Goal: Task Accomplishment & Management: Manage account settings

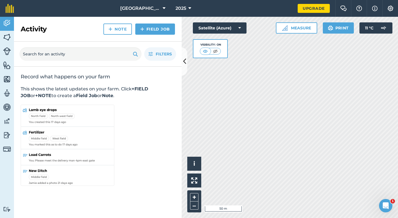
click at [142, 8] on span "[GEOGRAPHIC_DATA]" at bounding box center [140, 8] width 40 height 7
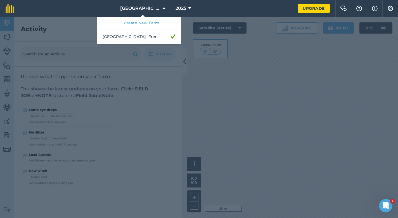
click at [142, 8] on span "[GEOGRAPHIC_DATA]" at bounding box center [140, 8] width 40 height 7
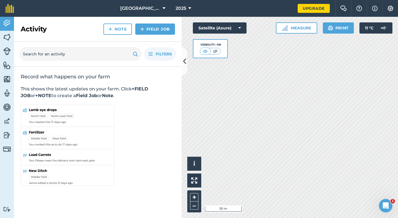
click at [7, 36] on img at bounding box center [7, 37] width 8 height 8
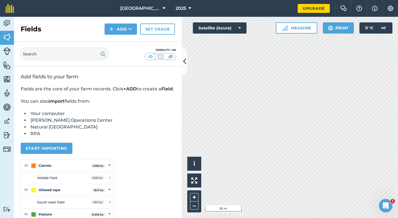
click at [48, 153] on button "Start importing" at bounding box center [47, 148] width 52 height 11
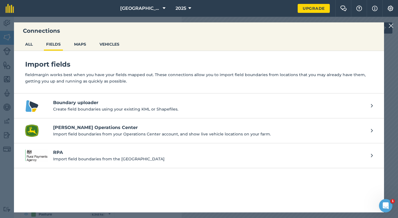
click at [56, 152] on h4 "RPA" at bounding box center [209, 152] width 312 height 7
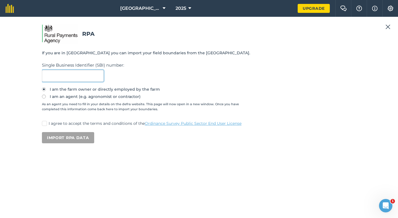
click at [69, 79] on input "text" at bounding box center [73, 76] width 62 height 12
paste input "200649110"
type input "200649110"
click at [48, 122] on label "I agree to accept the terms and conditions of the Ordinance Survey Public Secto…" at bounding box center [199, 124] width 314 height 6
click at [46, 122] on input "I agree to accept the terms and conditions of the Ordinance Survey Public Secto…" at bounding box center [44, 123] width 4 height 4
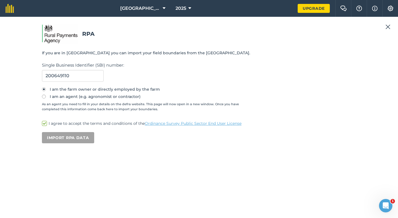
checkbox input "true"
click at [66, 140] on button "Import RPA data" at bounding box center [68, 137] width 52 height 11
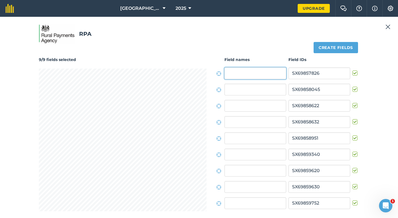
click at [249, 72] on input "text" at bounding box center [256, 73] width 62 height 12
type input "Great Troos Close"
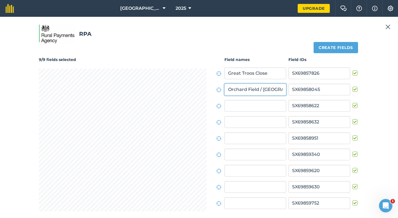
type input "Orchard Field / [GEOGRAPHIC_DATA]"
click at [343, 48] on button "Create fields" at bounding box center [336, 47] width 44 height 11
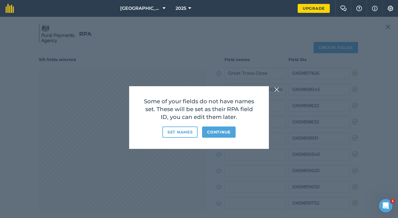
click at [220, 132] on button "Continue" at bounding box center [219, 131] width 34 height 11
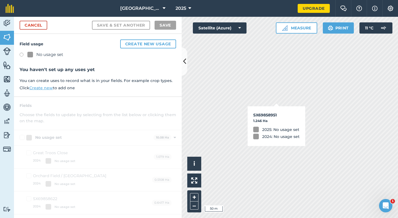
checkbox input "true"
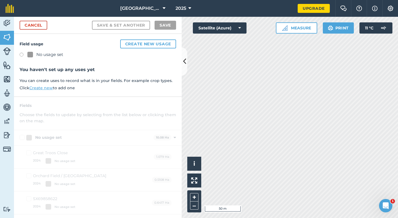
click at [10, 22] on img at bounding box center [7, 23] width 8 height 8
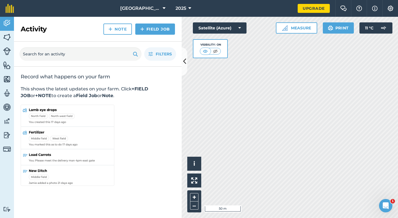
click at [8, 146] on img at bounding box center [7, 149] width 8 height 8
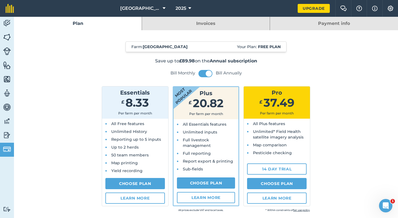
click at [6, 136] on img at bounding box center [7, 135] width 8 height 8
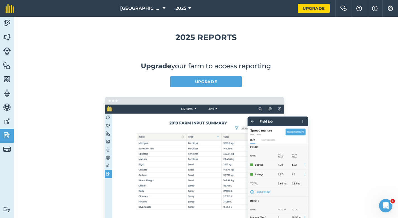
click at [5, 124] on img at bounding box center [7, 121] width 8 height 8
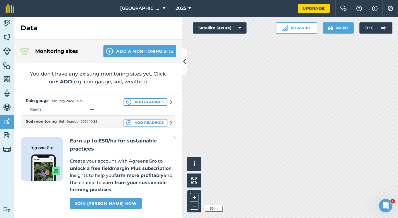
click at [8, 105] on img at bounding box center [7, 107] width 8 height 8
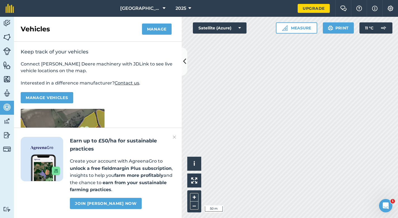
click at [8, 95] on img at bounding box center [7, 93] width 8 height 8
select select "MEMBER"
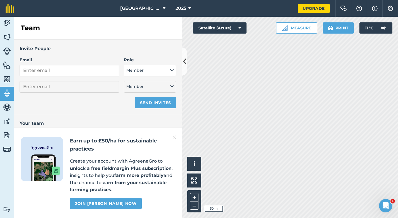
click at [8, 82] on img at bounding box center [7, 79] width 8 height 8
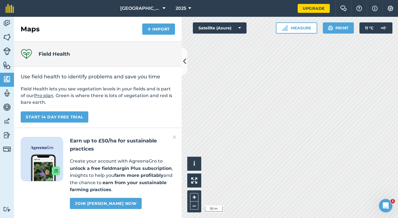
click at [8, 67] on img at bounding box center [7, 65] width 8 height 8
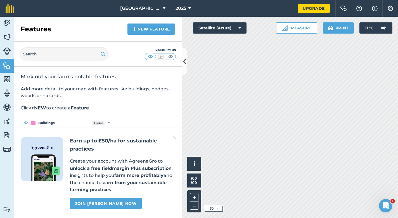
click at [6, 50] on img at bounding box center [7, 51] width 8 height 8
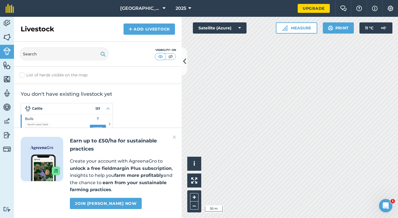
click at [7, 37] on img at bounding box center [7, 37] width 8 height 8
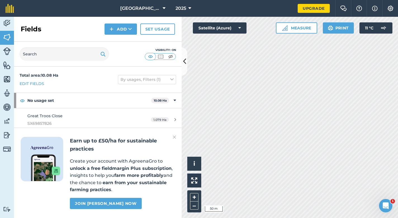
click at [36, 86] on link "Edit fields" at bounding box center [32, 84] width 25 height 6
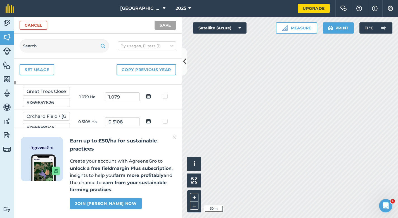
scroll to position [24, 0]
click at [174, 138] on img at bounding box center [174, 137] width 3 height 7
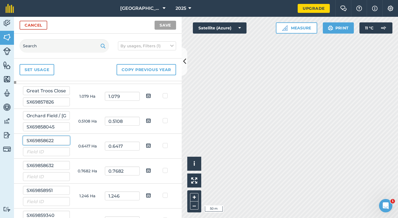
click at [49, 141] on input "SX69858622" at bounding box center [46, 140] width 47 height 9
click at [50, 152] on input "text" at bounding box center [46, 151] width 47 height 9
click at [46, 152] on input "text" at bounding box center [46, 151] width 47 height 9
type input "Little Troos Close"
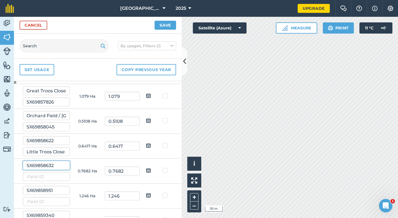
click at [48, 165] on input "SX69858632" at bounding box center [46, 165] width 47 height 9
click at [49, 177] on input "text" at bounding box center [46, 176] width 47 height 9
type input "[PERSON_NAME]'s Meadow"
click at [52, 202] on input "text" at bounding box center [46, 201] width 47 height 9
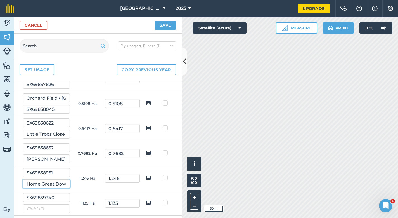
scroll to position [45, 0]
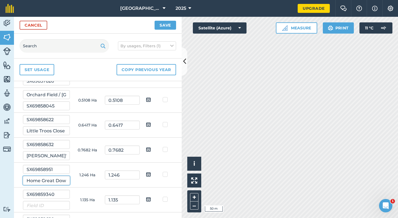
type input "Home Great Down"
click at [30, 206] on input "text" at bounding box center [46, 205] width 47 height 9
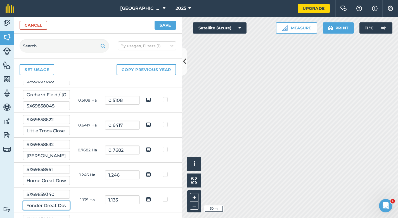
click at [30, 204] on input "Yonder Great Down" at bounding box center [46, 205] width 47 height 9
drag, startPoint x: 30, startPoint y: 204, endPoint x: 65, endPoint y: 205, distance: 34.7
click at [65, 205] on input "Yonder Great Down" at bounding box center [46, 205] width 47 height 9
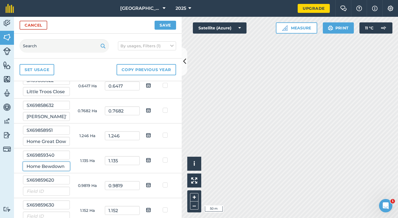
scroll to position [84, 0]
type input "Home Bewdown"
click at [39, 191] on input "text" at bounding box center [46, 190] width 47 height 9
type input "[GEOGRAPHIC_DATA]"
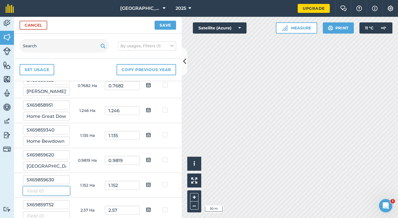
click at [40, 193] on input "text" at bounding box center [46, 190] width 47 height 9
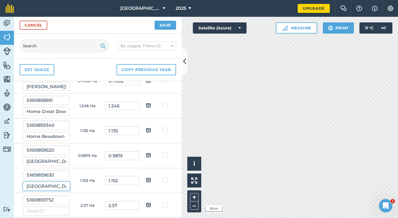
scroll to position [114, 0]
type input "[GEOGRAPHIC_DATA]"
click at [37, 210] on input "text" at bounding box center [46, 210] width 47 height 9
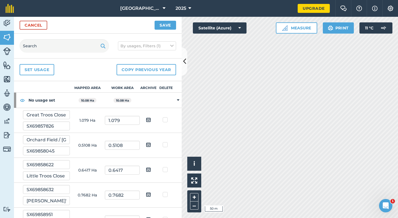
scroll to position [0, 0]
type input "Yonder Great Down"
click at [163, 25] on button "Save" at bounding box center [166, 25] width 22 height 9
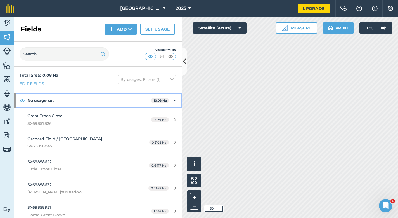
click at [175, 99] on icon at bounding box center [175, 100] width 3 height 6
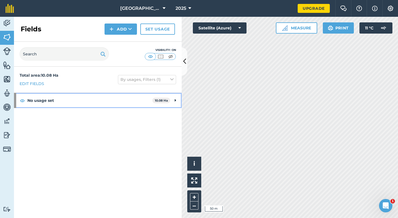
click at [175, 100] on icon at bounding box center [175, 100] width 1 height 6
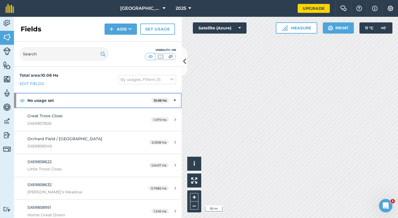
click at [40, 100] on strong "No usage set" at bounding box center [89, 100] width 124 height 15
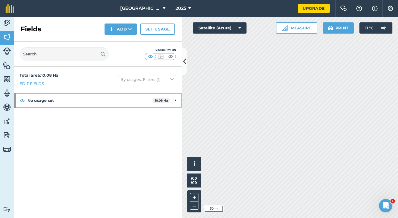
click at [39, 99] on strong "No usage set" at bounding box center [89, 100] width 125 height 15
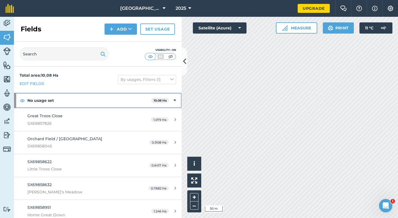
click at [23, 100] on img at bounding box center [22, 100] width 5 height 7
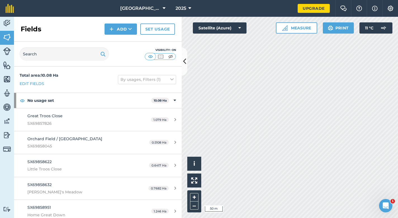
click at [174, 119] on icon at bounding box center [175, 119] width 2 height 4
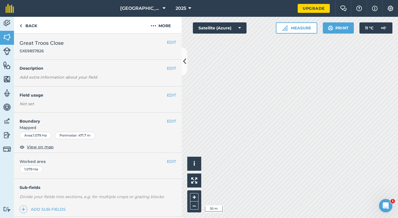
click at [171, 96] on button "EDIT" at bounding box center [171, 95] width 9 height 6
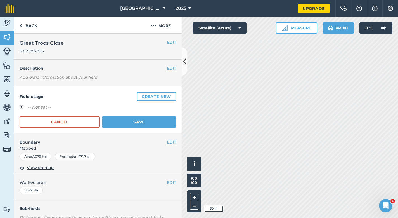
click at [35, 106] on label "-- Not set --" at bounding box center [39, 107] width 24 height 7
click at [154, 95] on button "Create new" at bounding box center [156, 96] width 39 height 9
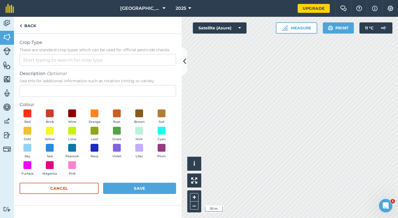
click at [67, 188] on button "Cancel" at bounding box center [59, 188] width 79 height 11
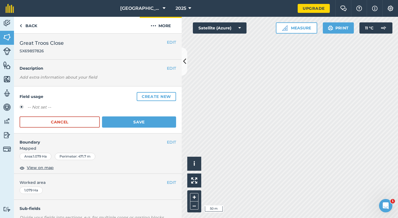
click at [165, 25] on button "More" at bounding box center [161, 25] width 42 height 16
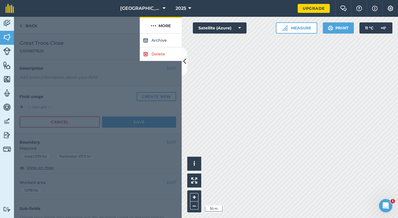
click at [164, 24] on button "More" at bounding box center [161, 25] width 42 height 16
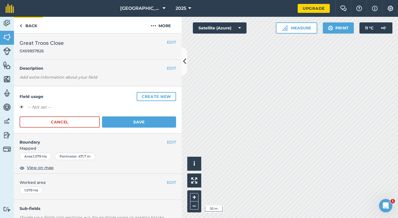
click at [24, 23] on link "Back" at bounding box center [28, 25] width 29 height 16
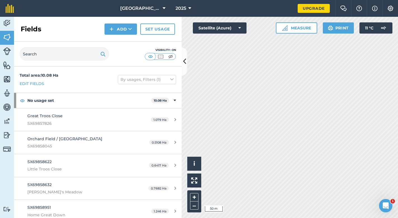
click at [39, 84] on link "Edit fields" at bounding box center [32, 84] width 25 height 6
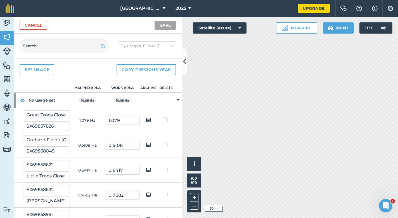
click at [44, 70] on link "Set usage" at bounding box center [37, 69] width 35 height 11
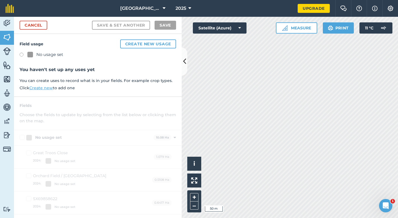
click at [34, 24] on link "Cancel" at bounding box center [34, 25] width 28 height 9
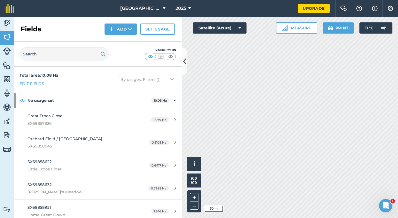
click at [124, 27] on button "Add" at bounding box center [121, 28] width 32 height 11
click at [124, 27] on button "Add Draw Import" at bounding box center [121, 28] width 32 height 11
click at [131, 28] on icon at bounding box center [130, 29] width 4 height 6
click at [6, 65] on img at bounding box center [7, 65] width 8 height 8
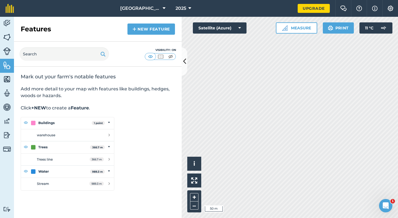
click at [149, 27] on link "New feature" at bounding box center [152, 28] width 48 height 11
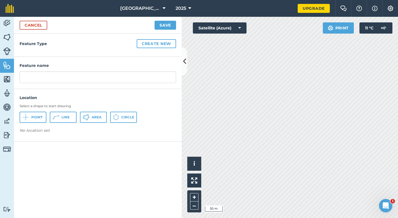
click at [31, 26] on link "Cancel" at bounding box center [34, 25] width 28 height 9
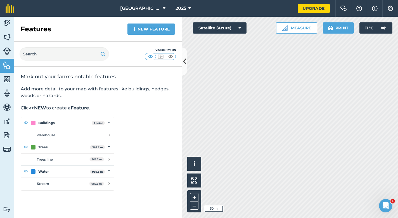
click at [5, 52] on img at bounding box center [7, 51] width 8 height 8
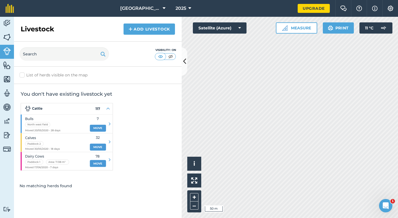
click at [150, 29] on link "Add Livestock" at bounding box center [149, 28] width 51 height 11
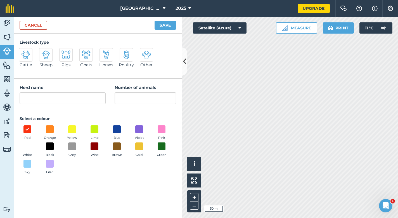
click at [68, 57] on img at bounding box center [66, 54] width 9 height 9
click at [63, 52] on input "Pigs" at bounding box center [62, 50] width 4 height 4
radio input "true"
type input "Pigs"
click at [128, 100] on input "Number of animals" at bounding box center [146, 98] width 62 height 12
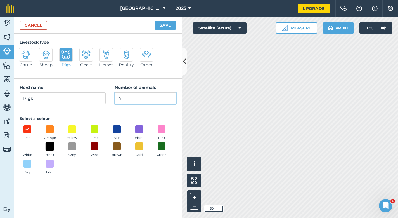
type input "4"
click at [50, 146] on span at bounding box center [50, 146] width 9 height 9
click at [172, 23] on button "Save" at bounding box center [166, 25] width 22 height 9
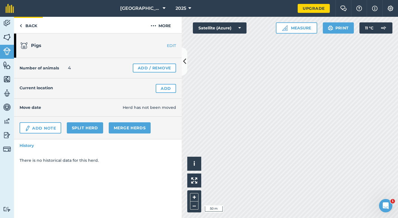
click at [34, 25] on link "Back" at bounding box center [28, 25] width 29 height 16
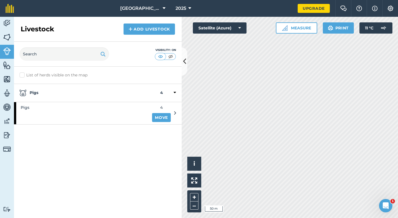
click at [161, 27] on link "Add Livestock" at bounding box center [149, 28] width 51 height 11
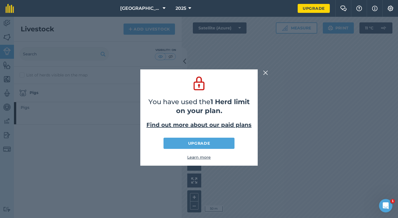
click at [205, 124] on link "Find out more about our paid plans" at bounding box center [199, 124] width 105 height 7
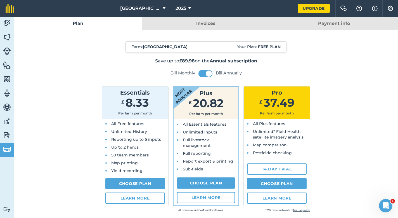
click at [124, 183] on link "Choose Plan" at bounding box center [135, 183] width 60 height 11
select select "GB"
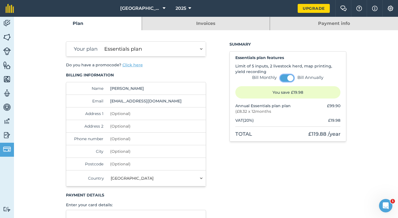
click at [284, 77] on button at bounding box center [287, 77] width 14 height 7
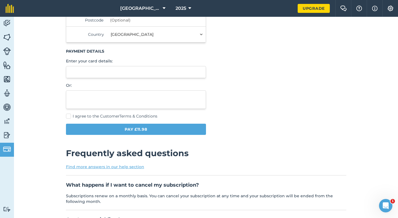
scroll to position [144, 0]
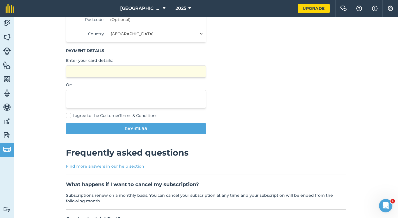
click at [67, 115] on label "I agree to the Customer Terms & Conditions" at bounding box center [136, 116] width 140 height 6
checkbox input "true"
click at [131, 129] on button "Pay £11.98" at bounding box center [136, 128] width 140 height 11
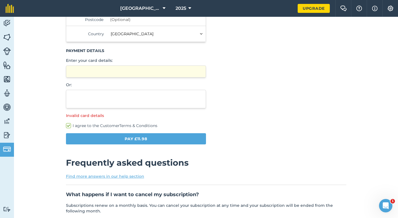
click at [148, 137] on button "Pay £11.98" at bounding box center [136, 138] width 140 height 11
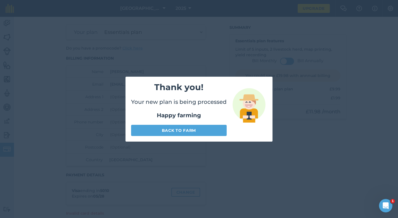
scroll to position [17, 0]
click at [166, 133] on link "Back to farm" at bounding box center [179, 130] width 96 height 11
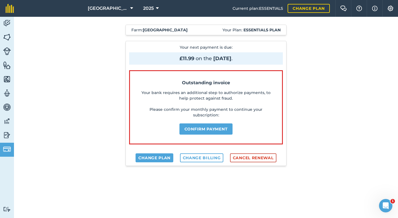
click at [197, 126] on button "Confirm payment" at bounding box center [206, 128] width 53 height 11
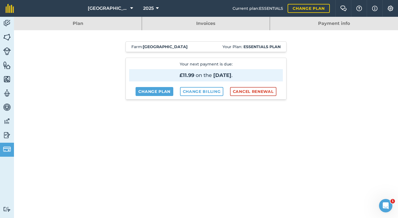
click at [7, 52] on img at bounding box center [7, 51] width 8 height 8
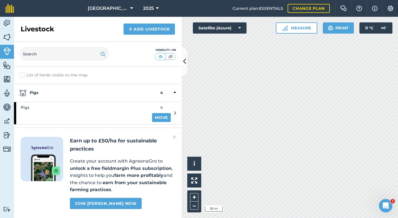
click at [175, 91] on icon at bounding box center [175, 92] width 3 height 5
click at [175, 91] on icon at bounding box center [175, 92] width 1 height 5
click at [176, 113] on icon at bounding box center [175, 112] width 2 height 5
click at [25, 108] on span "Pigs" at bounding box center [25, 107] width 9 height 6
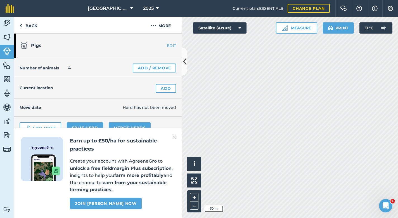
click at [172, 45] on link "EDIT" at bounding box center [164, 46] width 35 height 6
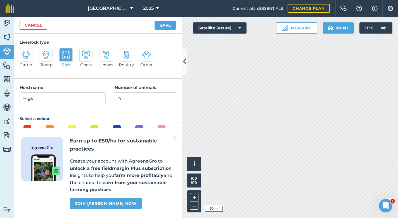
click at [46, 55] on img at bounding box center [45, 54] width 9 height 9
click at [43, 52] on input "Sheep" at bounding box center [42, 50] width 4 height 4
radio input "true"
type input "Sheep"
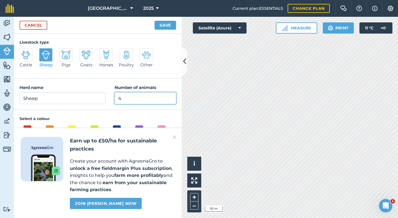
click at [127, 100] on input "4" at bounding box center [146, 98] width 62 height 12
type input "6"
click at [175, 138] on img at bounding box center [174, 137] width 3 height 7
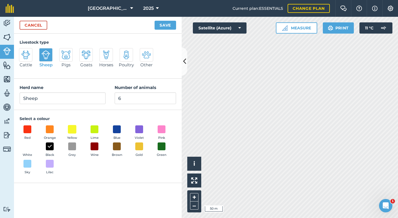
click at [74, 132] on span at bounding box center [72, 129] width 9 height 9
click at [81, 170] on div "Red Orange Yellow Lime Blue Violet Pink White Black Grey Wine Brown Gold Green …" at bounding box center [98, 151] width 157 height 52
click at [166, 23] on button "Save" at bounding box center [166, 25] width 22 height 9
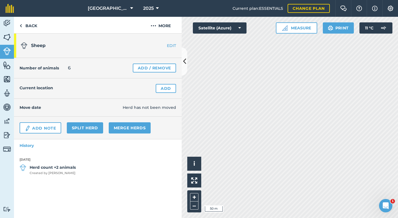
click at [165, 89] on link "Add" at bounding box center [166, 88] width 20 height 9
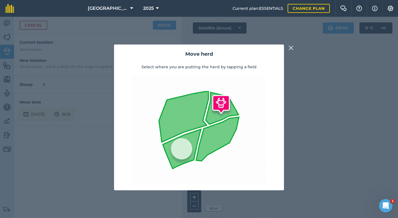
click at [291, 47] on img at bounding box center [291, 47] width 5 height 7
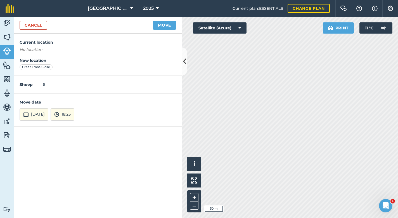
click at [40, 111] on button "[DATE]" at bounding box center [34, 114] width 29 height 12
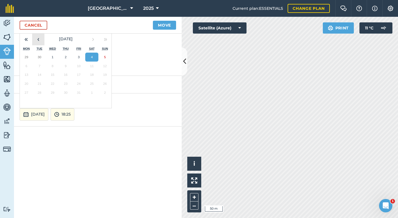
click at [39, 39] on button "‹" at bounding box center [38, 39] width 12 height 12
click at [37, 39] on button "‹" at bounding box center [38, 39] width 12 height 12
click at [93, 82] on abbr "23" at bounding box center [92, 84] width 4 height 4
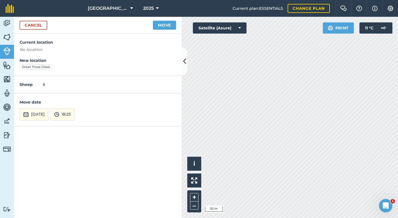
click at [166, 25] on button "Move" at bounding box center [164, 25] width 23 height 9
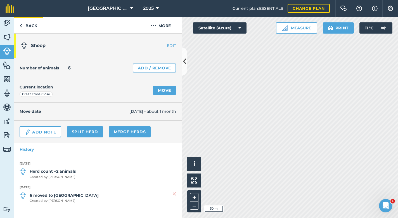
click at [31, 24] on link "Back" at bounding box center [28, 25] width 29 height 16
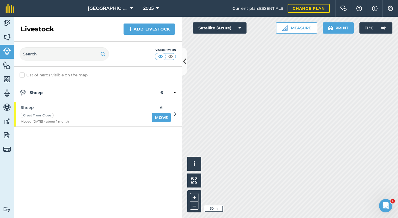
click at [157, 29] on link "Add Livestock" at bounding box center [149, 28] width 51 height 11
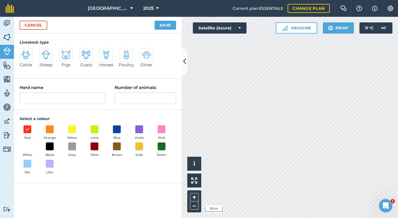
click at [46, 54] on img at bounding box center [45, 54] width 9 height 9
click at [43, 52] on input "Sheep" at bounding box center [42, 50] width 4 height 4
radio input "true"
click at [141, 147] on span at bounding box center [139, 146] width 9 height 9
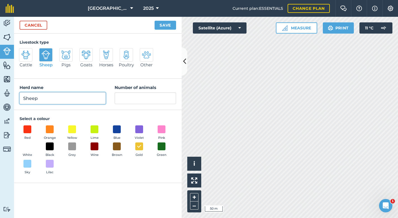
click at [25, 98] on input "Sheep" at bounding box center [63, 98] width 86 height 12
type input "Breeding ewes"
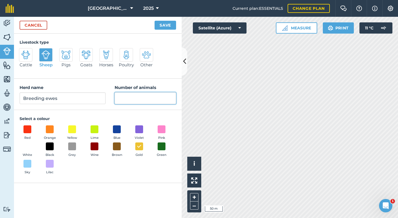
click at [128, 100] on input "Number of animals" at bounding box center [146, 98] width 62 height 12
type input "9"
click at [165, 23] on button "Save" at bounding box center [166, 25] width 22 height 9
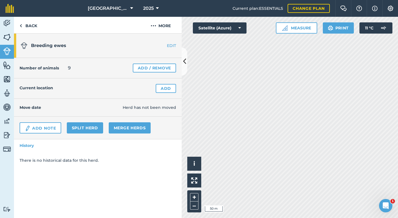
click at [169, 86] on link "Add" at bounding box center [166, 88] width 20 height 9
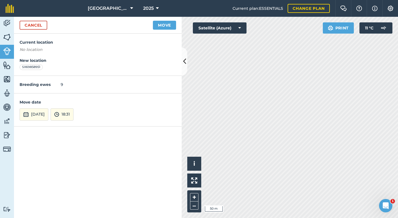
click at [45, 114] on button "[DATE]" at bounding box center [34, 114] width 29 height 12
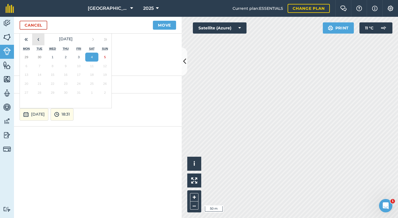
click at [38, 39] on button "‹" at bounding box center [38, 39] width 12 height 12
click at [28, 65] on button "8" at bounding box center [26, 66] width 13 height 9
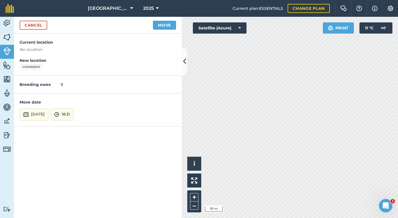
click at [164, 25] on button "Move" at bounding box center [164, 25] width 23 height 9
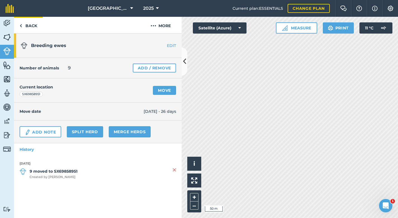
click at [32, 27] on link "Back" at bounding box center [28, 25] width 29 height 16
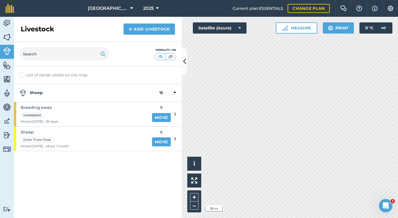
click at [175, 138] on icon at bounding box center [175, 138] width 2 height 5
click at [30, 131] on span "Sheep" at bounding box center [45, 132] width 48 height 6
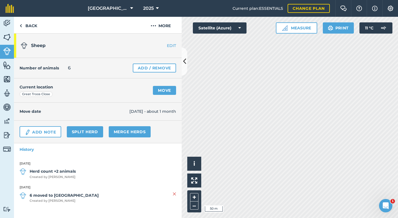
click at [40, 45] on span "Sheep" at bounding box center [38, 45] width 15 height 5
click at [169, 47] on link "EDIT" at bounding box center [164, 46] width 35 height 6
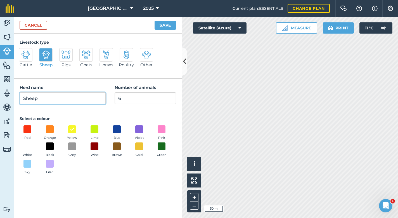
click at [30, 100] on input "Sheep" at bounding box center [63, 98] width 86 height 12
type input "Crossbred lambs 2025"
click at [164, 23] on button "Save" at bounding box center [166, 25] width 22 height 9
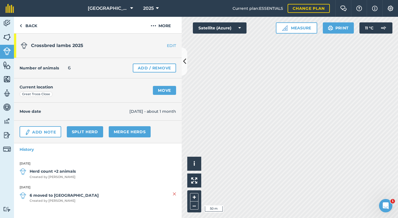
click at [140, 112] on span "[DATE] - about 1 month" at bounding box center [152, 111] width 47 height 6
click at [172, 46] on link "EDIT" at bounding box center [164, 46] width 35 height 6
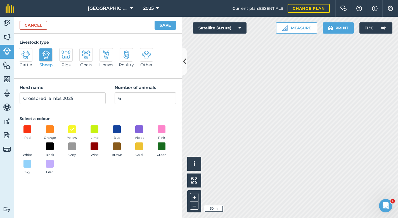
click at [169, 24] on button "Save" at bounding box center [166, 25] width 22 height 9
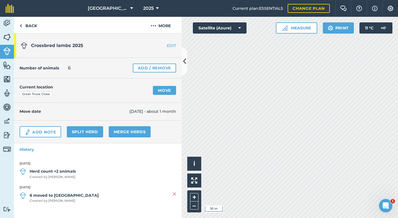
click at [153, 107] on div "Move date [DATE] - about 1 month" at bounding box center [98, 112] width 168 height 18
click at [44, 195] on strong "6 moved to [GEOGRAPHIC_DATA]" at bounding box center [64, 195] width 69 height 6
click at [23, 193] on img at bounding box center [23, 195] width 7 height 7
click at [160, 89] on link "Move" at bounding box center [164, 90] width 23 height 9
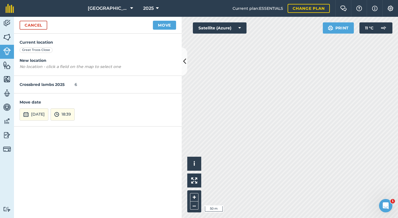
click at [31, 24] on link "Cancel" at bounding box center [34, 25] width 28 height 9
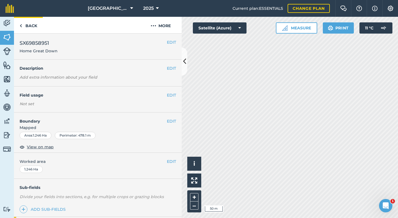
click at [34, 26] on link "Back" at bounding box center [28, 25] width 29 height 16
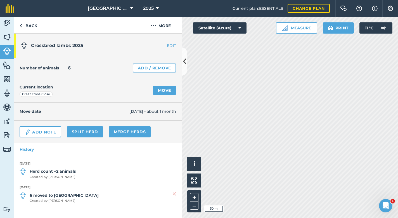
click at [34, 26] on link "Back" at bounding box center [28, 25] width 29 height 16
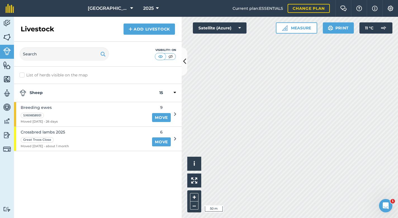
click at [157, 118] on link "Move" at bounding box center [161, 117] width 19 height 9
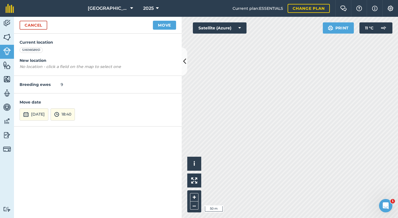
click at [48, 112] on button "[DATE]" at bounding box center [34, 114] width 29 height 12
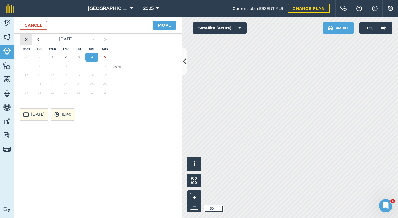
click at [26, 39] on button "«" at bounding box center [26, 39] width 12 height 12
click at [106, 38] on button "»" at bounding box center [105, 39] width 12 height 12
click at [38, 38] on button "‹" at bounding box center [38, 39] width 12 height 12
click at [93, 83] on abbr "23" at bounding box center [92, 84] width 4 height 4
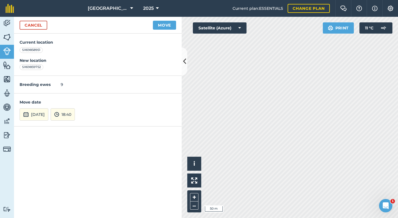
click at [163, 23] on button "Move" at bounding box center [164, 25] width 23 height 9
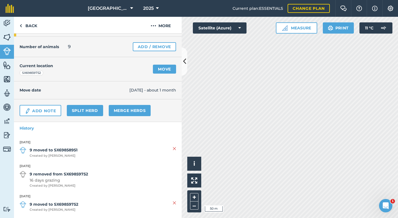
scroll to position [24, 0]
